Goal: Information Seeking & Learning: Understand process/instructions

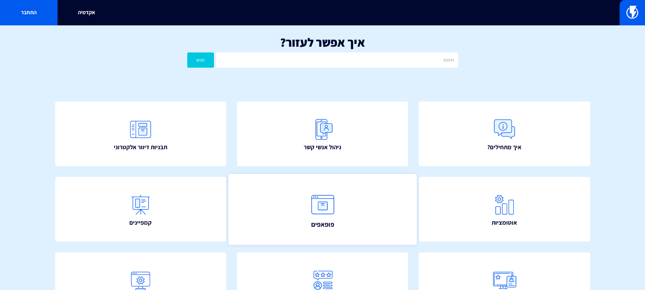
click at [328, 198] on img at bounding box center [323, 205] width 30 height 30
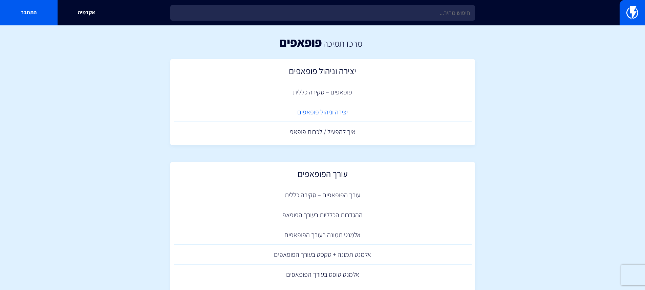
click at [337, 114] on link "יצירה וניהול פופאפים" at bounding box center [323, 112] width 298 height 20
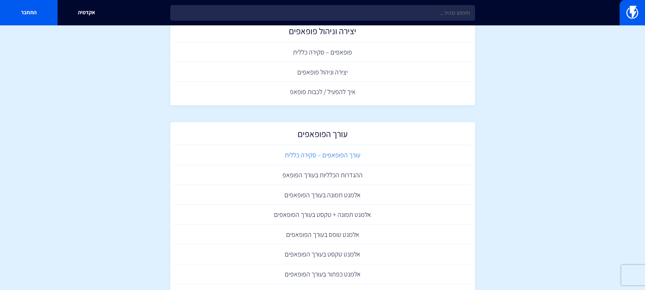
scroll to position [49, 0]
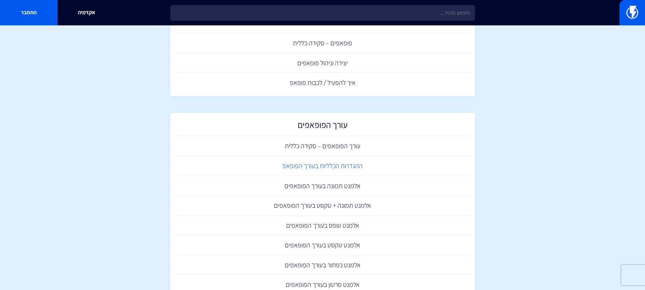
click at [351, 167] on link "ההגדרות הכלליות בעורך הפופאפ" at bounding box center [323, 166] width 298 height 20
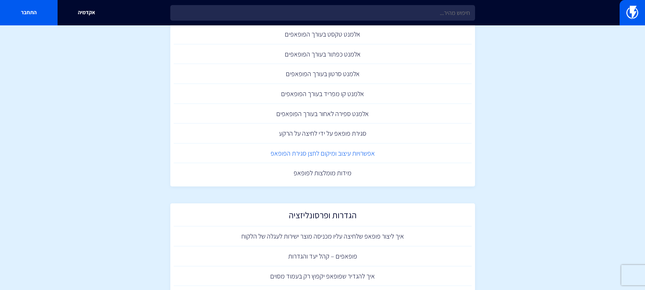
scroll to position [356, 0]
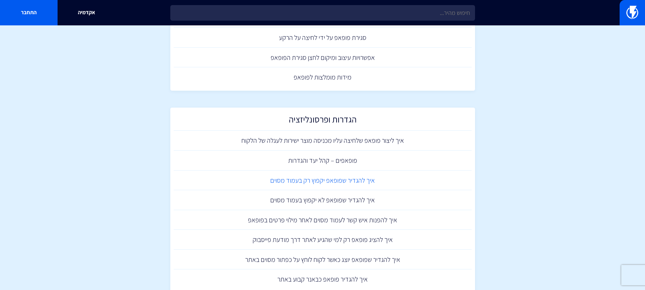
click at [396, 183] on link "איך להגדיר שפופאפ יקפוץ רק בעמוד מסוים" at bounding box center [323, 181] width 298 height 20
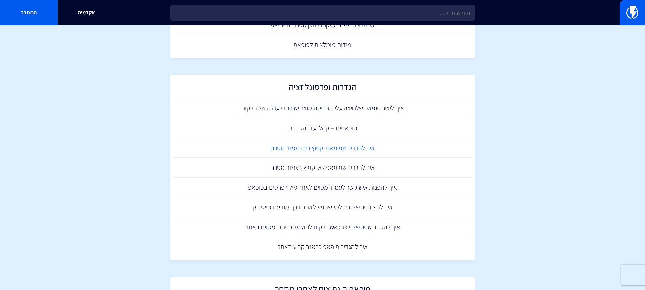
scroll to position [400, 0]
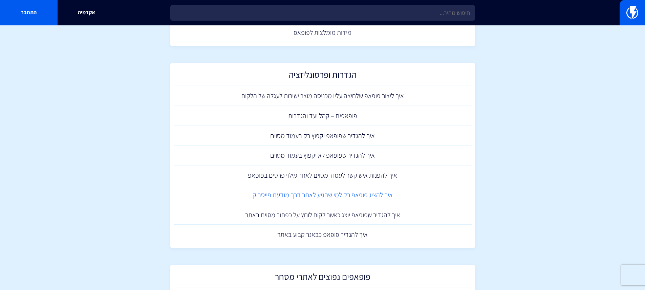
click at [349, 190] on link "איך להציג פופאפ רק למי שהגיע לאתר דרך מודעת פייסבוק" at bounding box center [323, 195] width 298 height 20
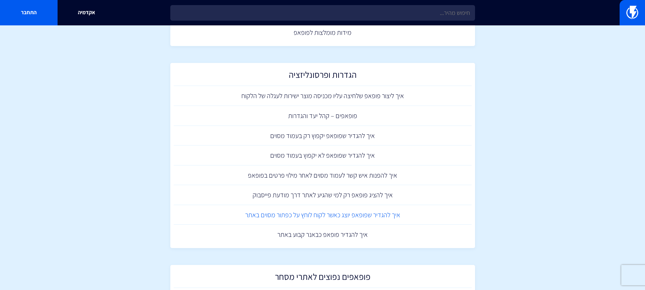
click at [359, 212] on link "איך להגדיר שפופאפ יוצג כאשר לקוח לוחץ על כפתור מסוים באתר" at bounding box center [323, 215] width 298 height 20
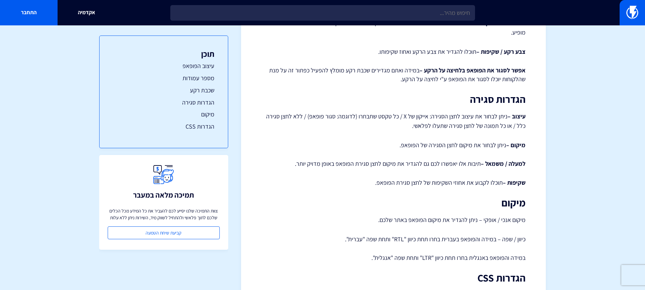
scroll to position [724, 0]
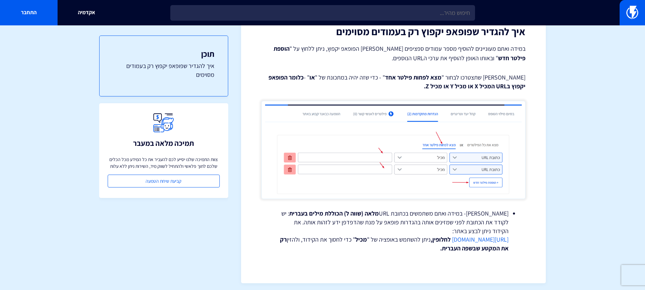
scroll to position [470, 0]
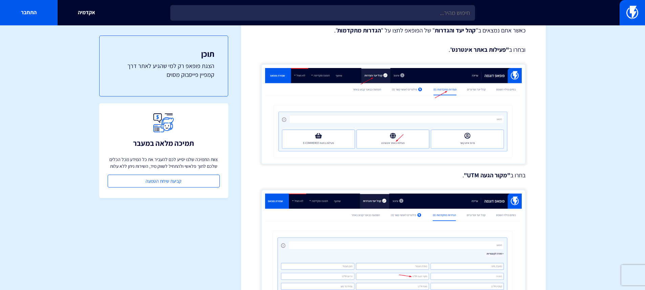
scroll to position [131, 0]
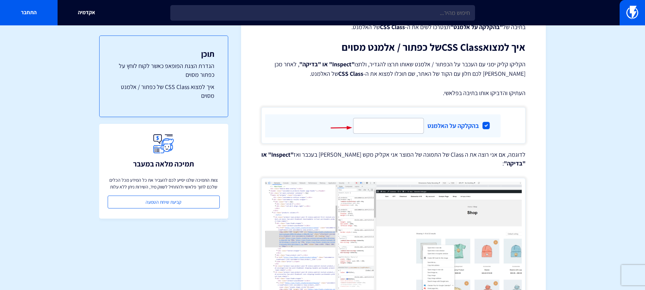
scroll to position [386, 0]
